Goal: Transaction & Acquisition: Purchase product/service

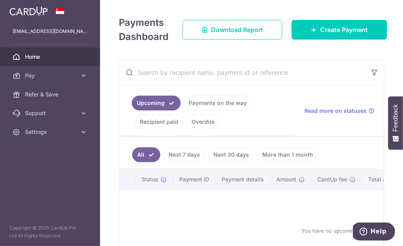
scroll to position [45, 0]
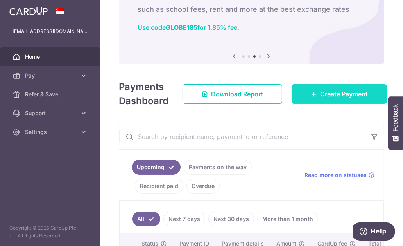
click at [312, 89] on link "Create Payment" at bounding box center [339, 94] width 95 height 20
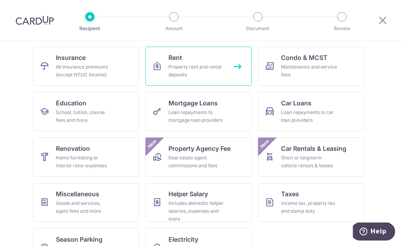
scroll to position [103, 0]
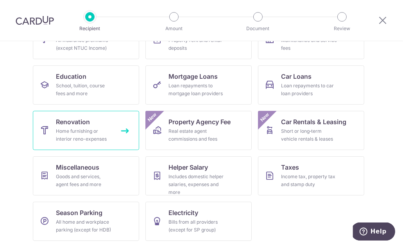
click at [90, 132] on div "Home furnishing or interior reno-expenses" at bounding box center [84, 135] width 56 height 16
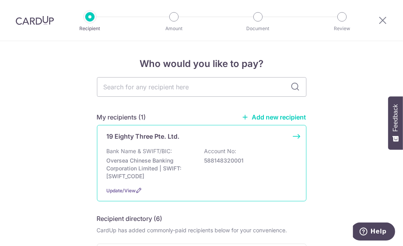
click at [156, 133] on p "19 Eighty Three Pte. Ltd." at bounding box center [143, 135] width 73 height 9
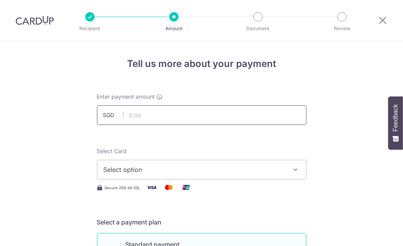
click at [154, 115] on input "text" at bounding box center [202, 115] width 210 height 20
type input "8,672.40"
click at [139, 179] on div "Select Card Select option Add credit card Your Cards **** 4219 **** 1712 **** 4…" at bounding box center [202, 169] width 210 height 45
click at [140, 173] on button "Select option" at bounding box center [202, 170] width 210 height 20
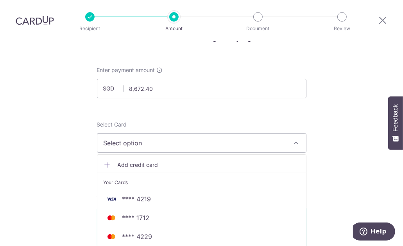
scroll to position [113, 0]
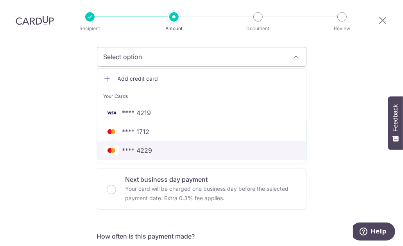
click at [126, 148] on span "**** 4229" at bounding box center [137, 149] width 30 height 9
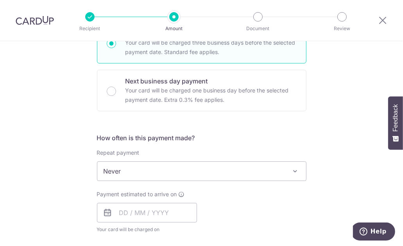
scroll to position [214, 0]
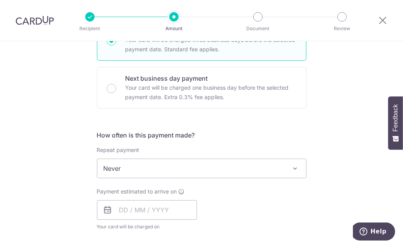
click at [122, 165] on span "Never" at bounding box center [201, 168] width 209 height 19
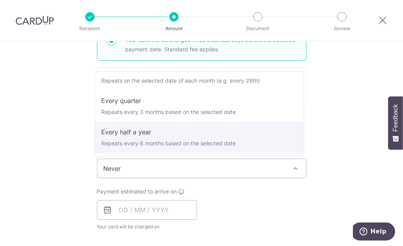
scroll to position [0, 0]
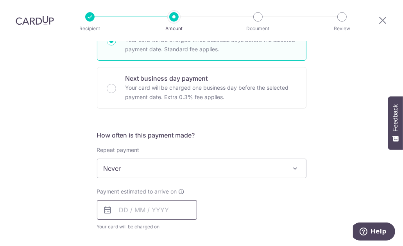
click at [123, 213] on input "text" at bounding box center [147, 210] width 100 height 20
click at [75, 190] on div "Tell us more about your payment Enter payment amount SGD 8,672.40 8672.40 Selec…" at bounding box center [201, 208] width 403 height 760
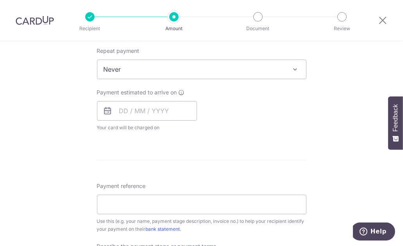
scroll to position [344, 0]
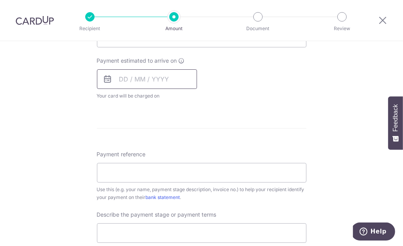
click at [121, 85] on input "text" at bounding box center [147, 79] width 100 height 20
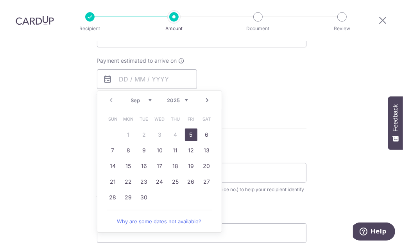
click at [185, 135] on link "5" at bounding box center [191, 134] width 13 height 13
type input "05/09/2025"
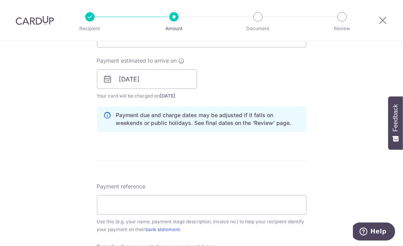
click at [72, 134] on div "Tell us more about your payment Enter payment amount SGD 8,672.40 8672.40 Selec…" at bounding box center [201, 93] width 403 height 792
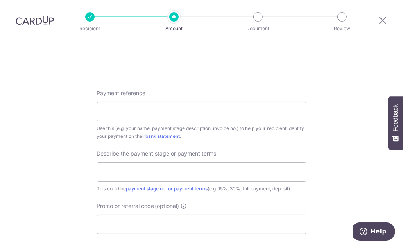
scroll to position [438, 0]
click at [163, 176] on input "text" at bounding box center [202, 172] width 210 height 20
drag, startPoint x: 98, startPoint y: 169, endPoint x: 107, endPoint y: 168, distance: 9.4
click at [99, 169] on input "Last payment for renovation" at bounding box center [202, 172] width 210 height 20
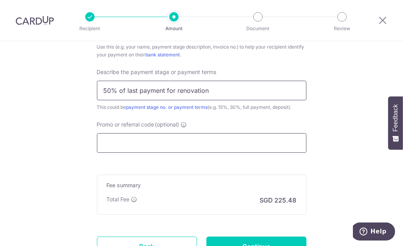
type input "50% of last payment for renovation"
click at [119, 138] on input "Promo or referral code (optional)" at bounding box center [202, 143] width 210 height 20
paste input "RENO25ONE"
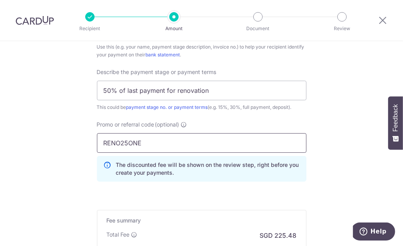
type input "RENO25ONE"
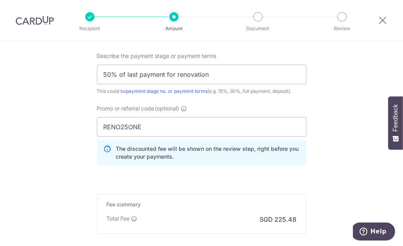
scroll to position [467, 0]
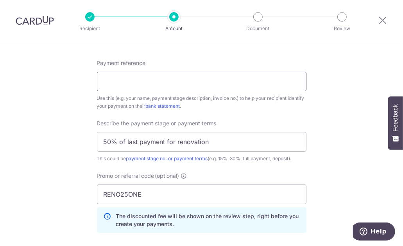
click at [119, 79] on input "Payment reference" at bounding box center [202, 82] width 210 height 20
type input "Waterbank Dakota 0712 - Glen"
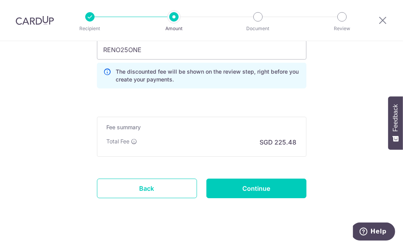
scroll to position [621, 0]
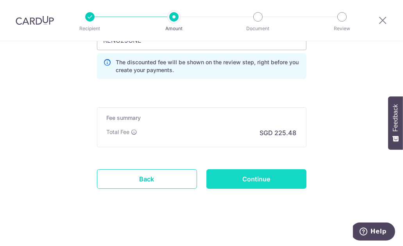
click at [230, 173] on input "Continue" at bounding box center [256, 179] width 100 height 20
type input "Create Schedule"
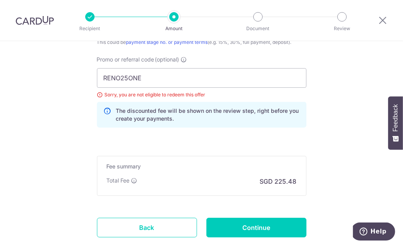
scroll to position [554, 0]
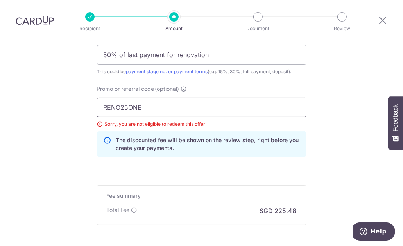
click at [187, 109] on input "RENO25ONE" at bounding box center [202, 107] width 210 height 20
drag, startPoint x: 108, startPoint y: 103, endPoint x: 97, endPoint y: 103, distance: 11.0
click at [97, 103] on input "RENO25ONE" at bounding box center [202, 107] width 210 height 20
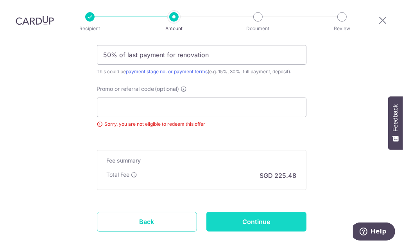
click at [266, 219] on input "Continue" at bounding box center [256, 222] width 100 height 20
type input "Update Schedule"
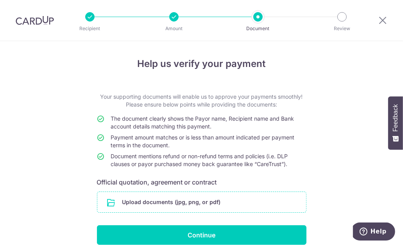
scroll to position [35, 0]
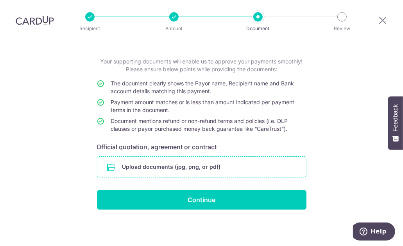
click at [178, 172] on input "file" at bounding box center [201, 166] width 209 height 20
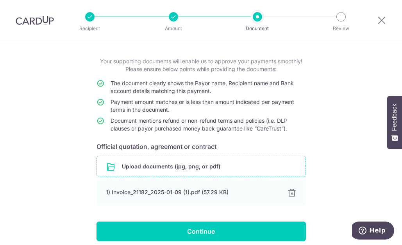
click at [36, 173] on div "Help us verify your payment Your supporting documents will enable us to approve…" at bounding box center [201, 142] width 402 height 272
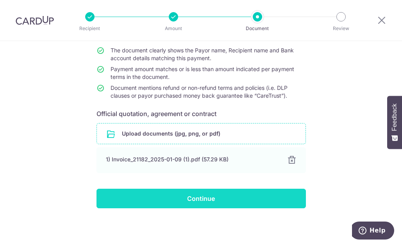
click at [192, 194] on input "Continue" at bounding box center [202, 199] width 210 height 20
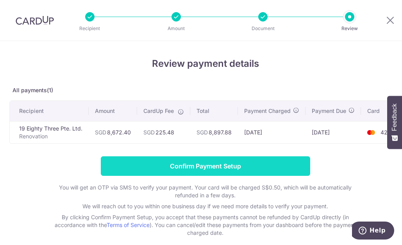
click at [172, 171] on input "Confirm Payment Setup" at bounding box center [206, 166] width 210 height 20
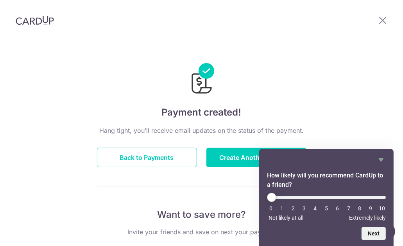
click at [239, 122] on div "Payment created! Hang tight, you’ll receive email updates on the status of the …" at bounding box center [202, 236] width 210 height 372
